Goal: Information Seeking & Learning: Find specific fact

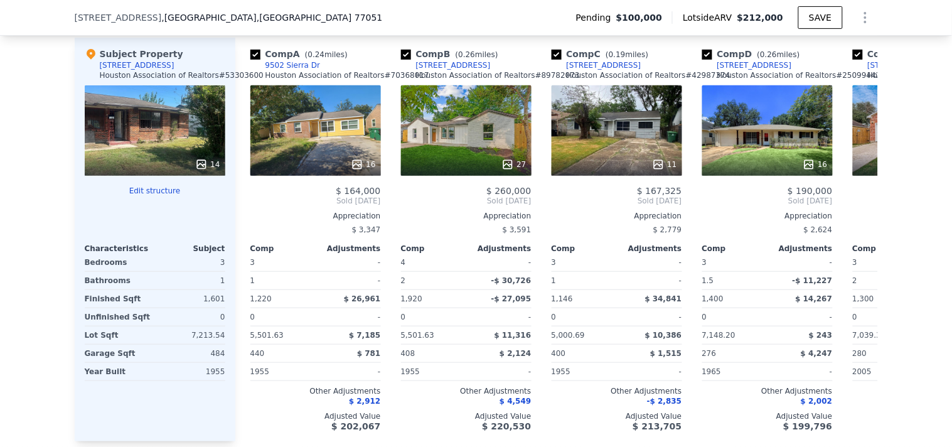
scroll to position [1288, 0]
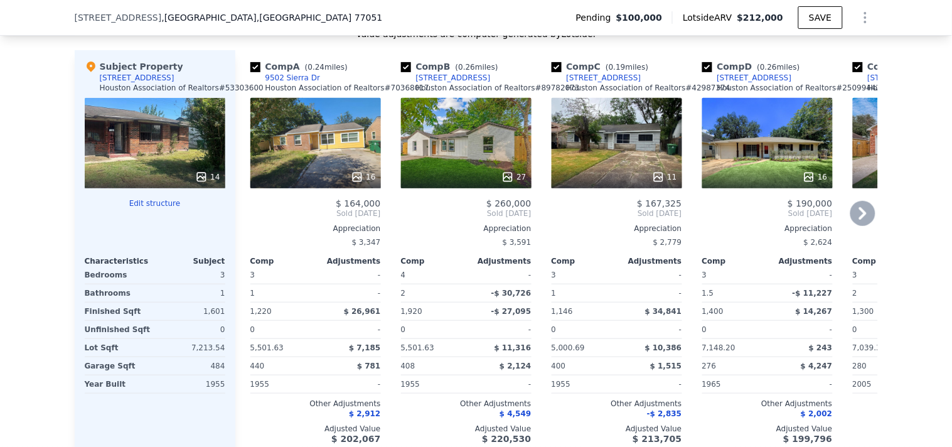
click at [258, 166] on div "16" at bounding box center [315, 143] width 130 height 90
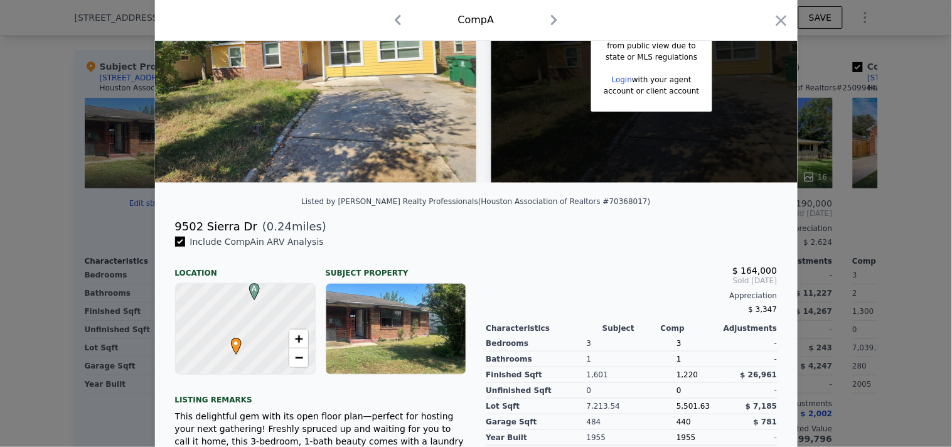
scroll to position [109, 0]
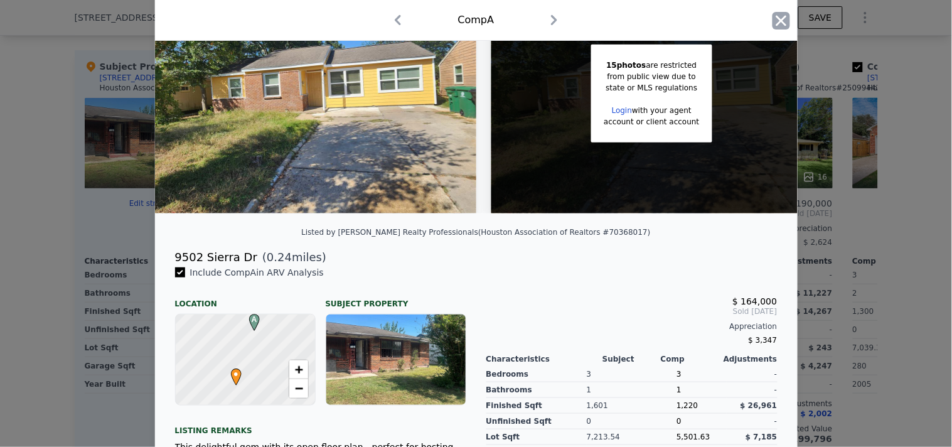
click at [781, 21] on icon "button" at bounding box center [781, 21] width 18 height 18
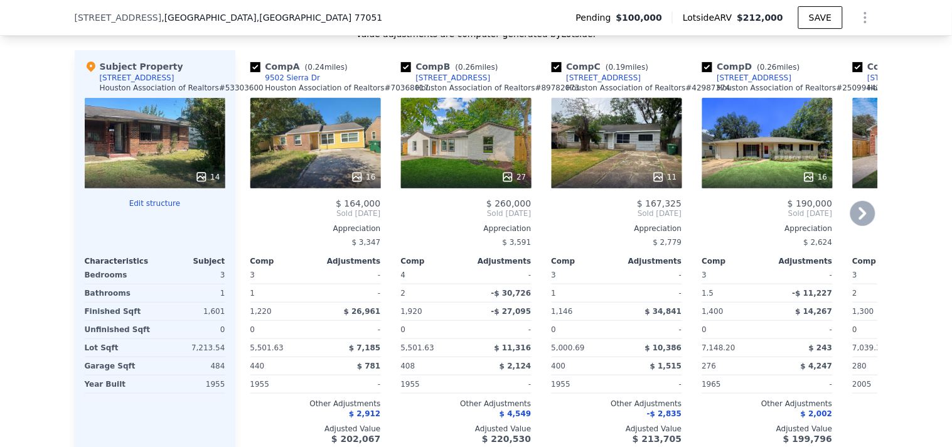
click at [438, 158] on div "27" at bounding box center [466, 143] width 130 height 90
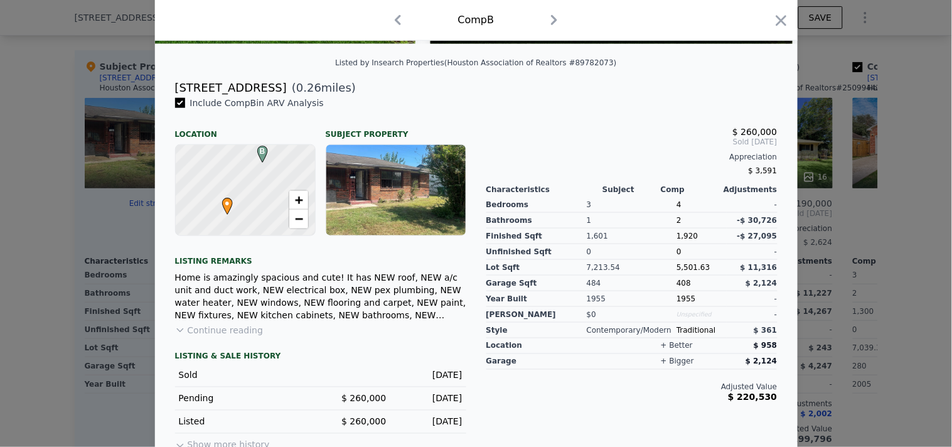
scroll to position [280, 0]
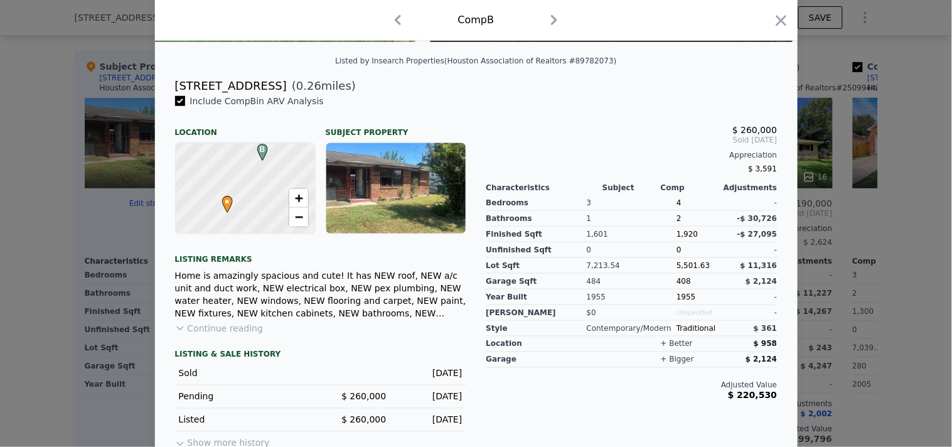
click at [766, 20] on div "Comp B" at bounding box center [476, 20] width 622 height 20
click at [772, 20] on icon "button" at bounding box center [781, 21] width 18 height 18
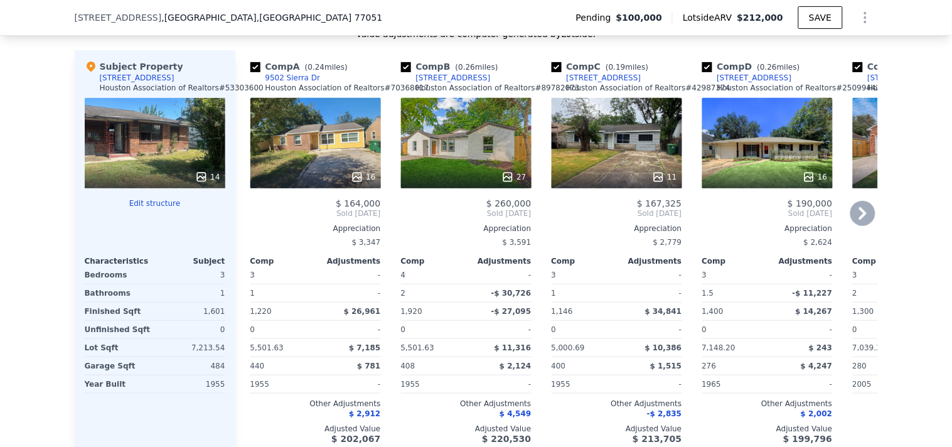
click at [617, 161] on div "11" at bounding box center [616, 143] width 130 height 90
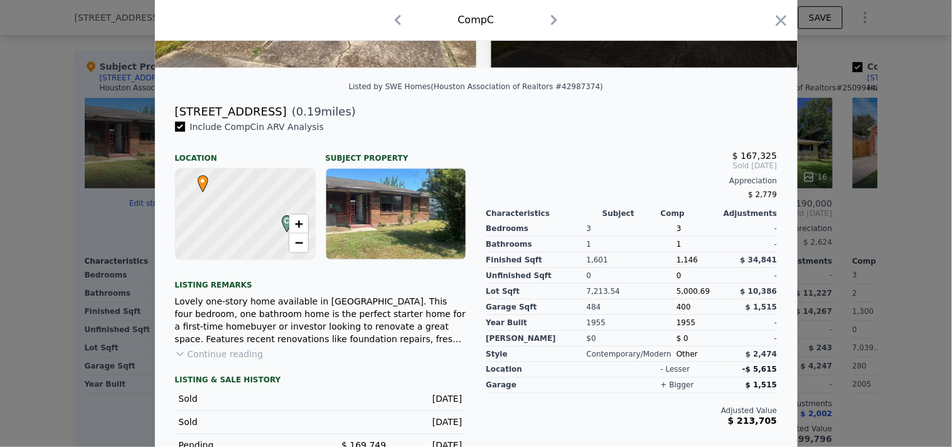
scroll to position [266, 0]
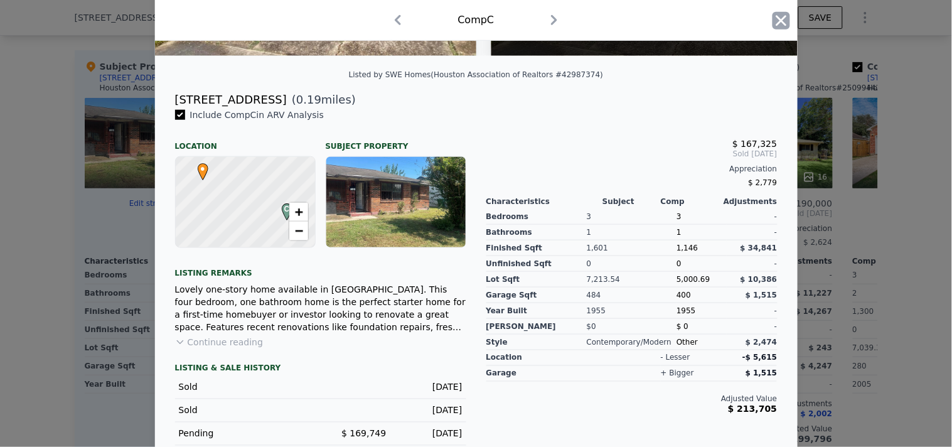
click at [784, 14] on icon "button" at bounding box center [781, 21] width 18 height 18
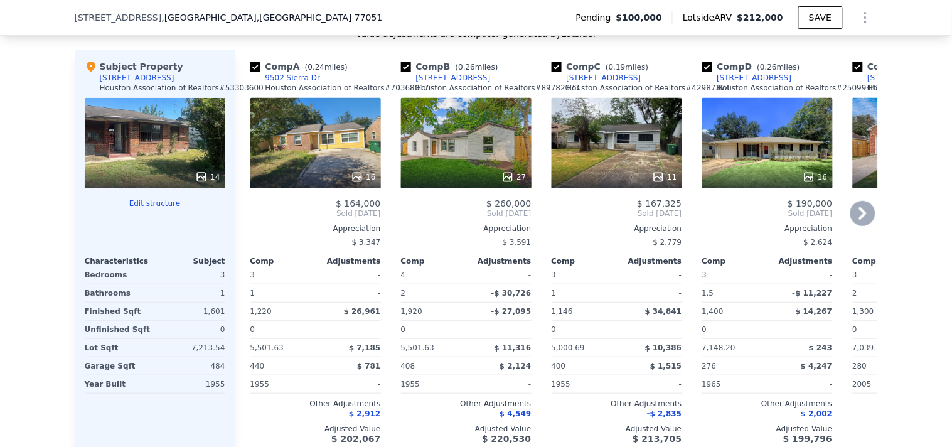
click at [742, 173] on div "16" at bounding box center [767, 143] width 130 height 90
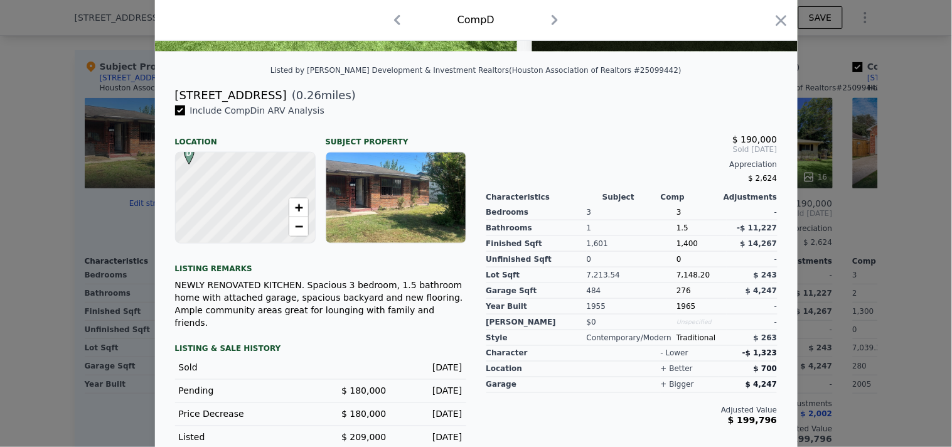
scroll to position [274, 0]
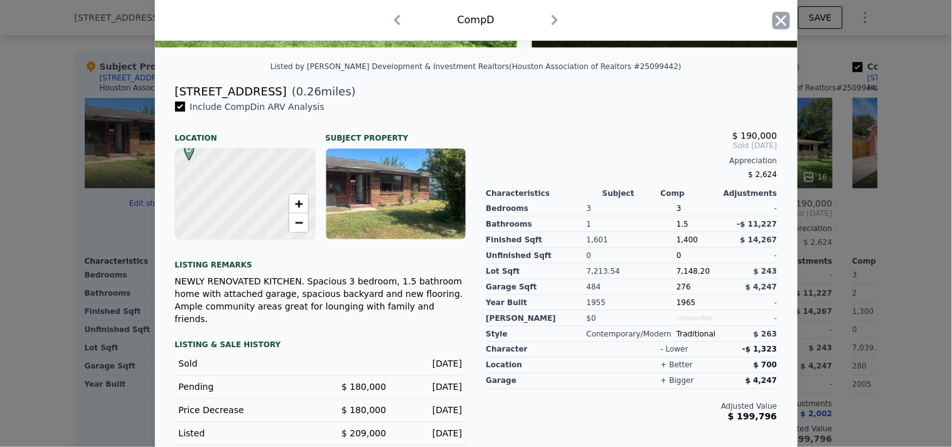
click at [772, 23] on icon "button" at bounding box center [781, 21] width 18 height 18
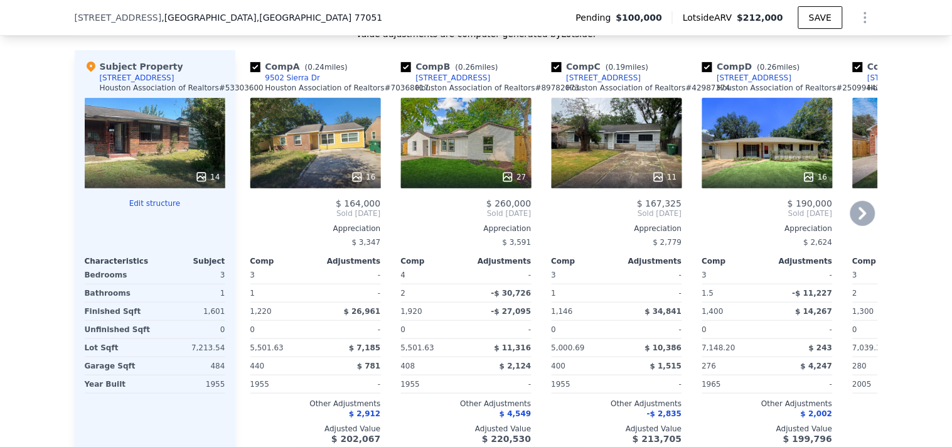
click at [735, 83] on div "[STREET_ADDRESS]" at bounding box center [754, 78] width 75 height 10
click at [437, 83] on div "[STREET_ADDRESS]" at bounding box center [453, 78] width 75 height 10
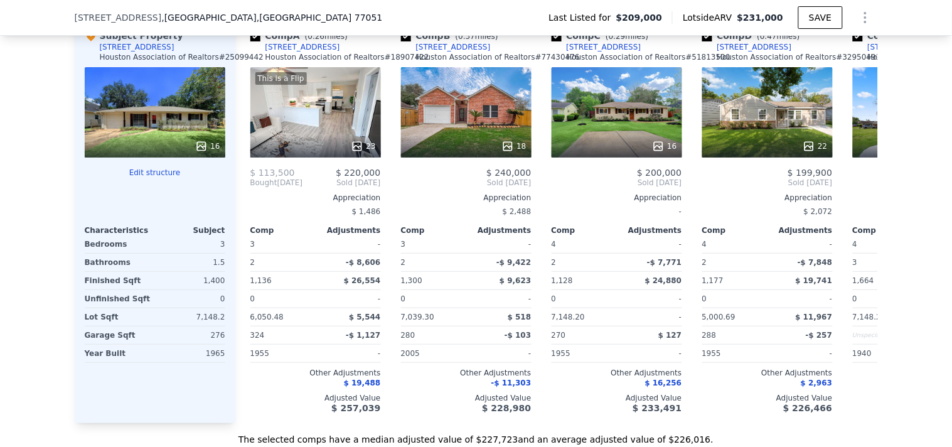
scroll to position [1210, 0]
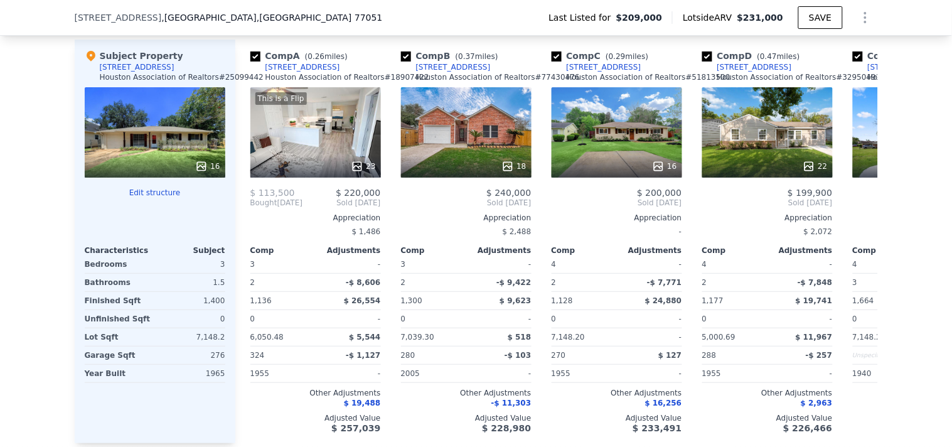
click at [117, 152] on div "16" at bounding box center [155, 132] width 141 height 90
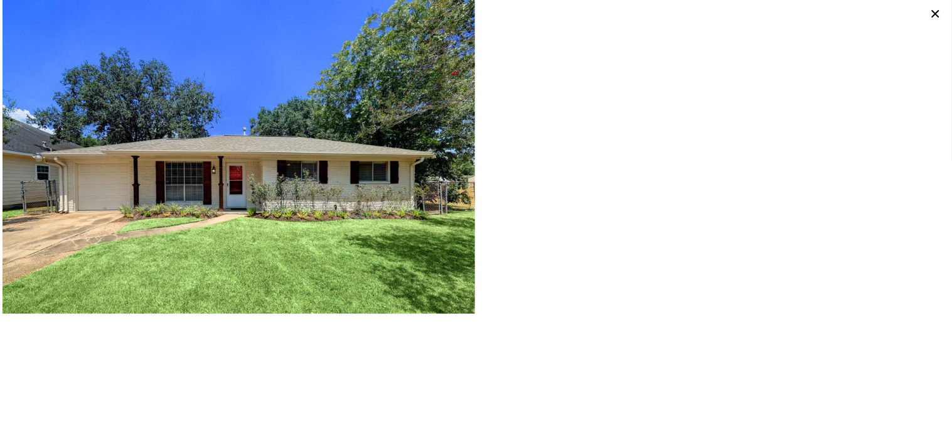
click at [204, 258] on img at bounding box center [239, 157] width 472 height 314
drag, startPoint x: 204, startPoint y: 258, endPoint x: 223, endPoint y: 146, distance: 114.6
click at [223, 146] on img at bounding box center [239, 157] width 472 height 314
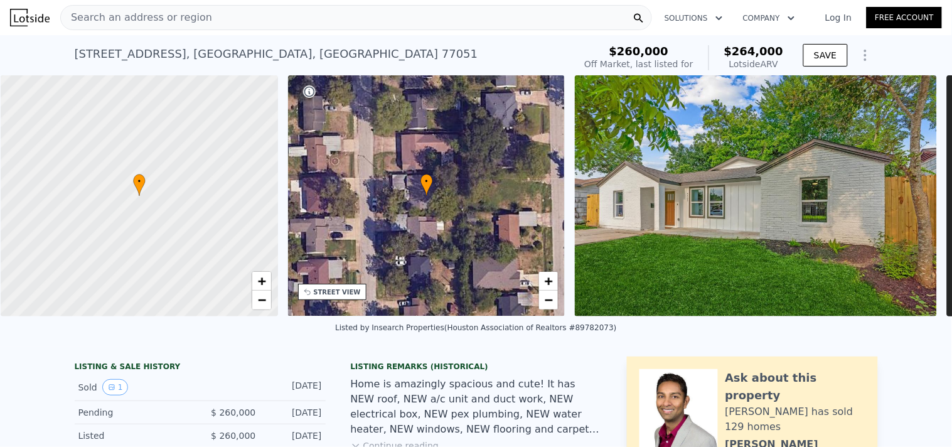
click at [237, 58] on div "9505 Fairland Dr , Houston , TX 77051" at bounding box center [276, 54] width 403 height 18
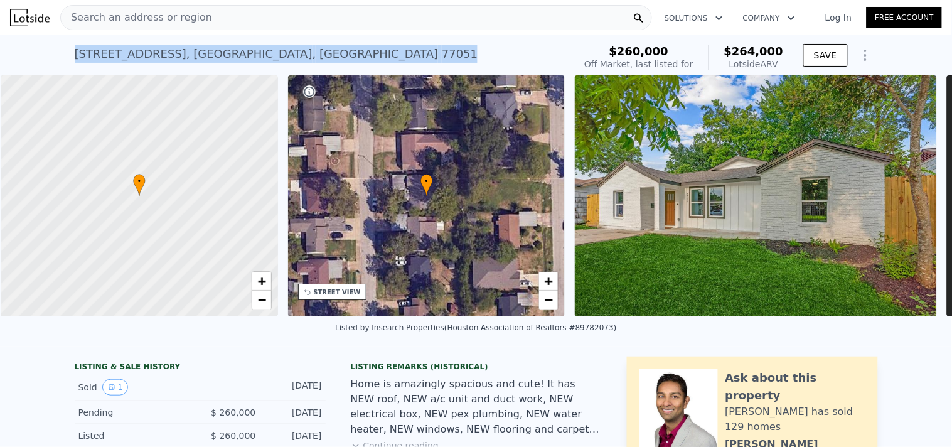
click at [237, 58] on div "9505 Fairland Dr , Houston , TX 77051" at bounding box center [276, 54] width 403 height 18
copy div "9505 Fairland Dr , Houston , TX 77051 No sales on record (~ARV $264k )"
